Goal: Information Seeking & Learning: Learn about a topic

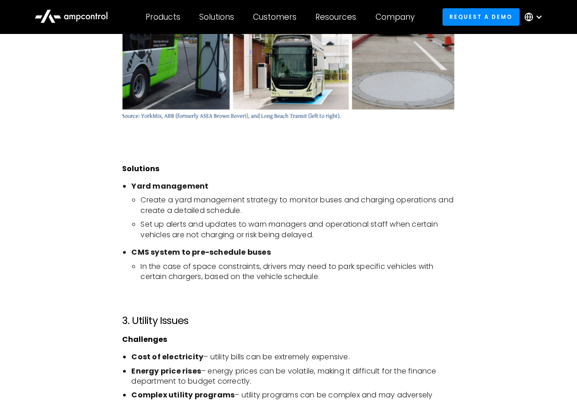
scroll to position [1699, 0]
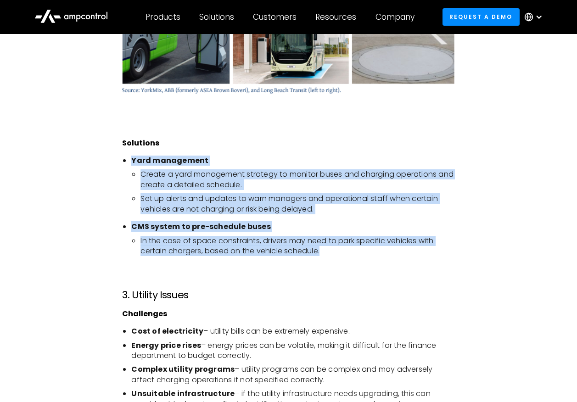
drag, startPoint x: 132, startPoint y: 168, endPoint x: 353, endPoint y: 269, distance: 243.0
click at [353, 264] on ul "Yard management Create a yard management strategy to monitor buses and charging…" at bounding box center [288, 210] width 332 height 108
copy ul "Yard management Create a yard management strategy to monitor buses and charging…"
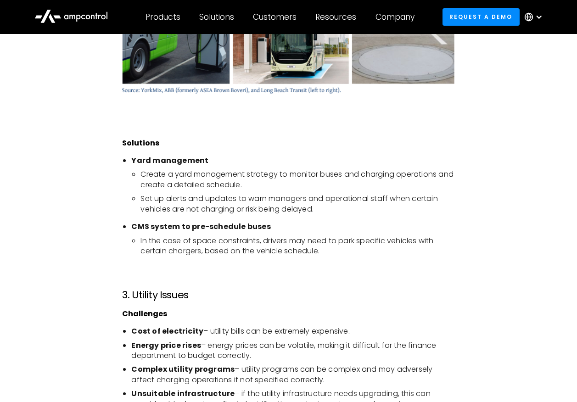
click at [445, 113] on div at bounding box center [288, 23] width 332 height 179
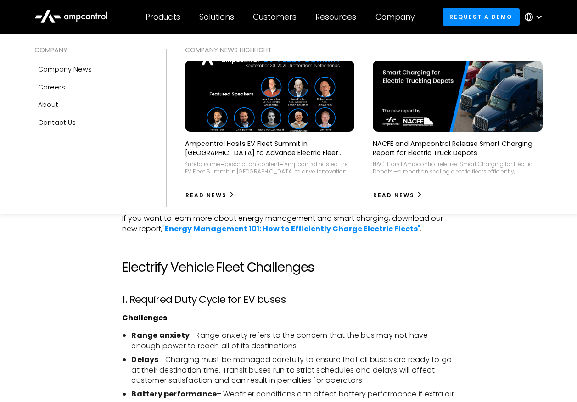
scroll to position [551, 0]
